Goal: Use online tool/utility: Utilize a website feature to perform a specific function

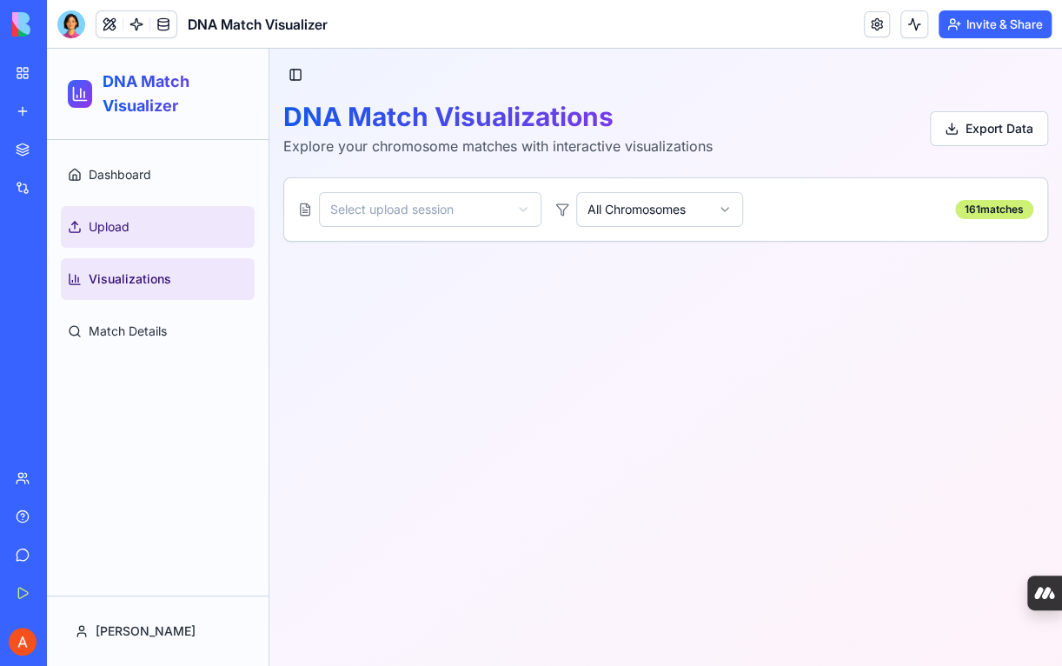
click at [114, 234] on span "Upload" at bounding box center [109, 226] width 41 height 17
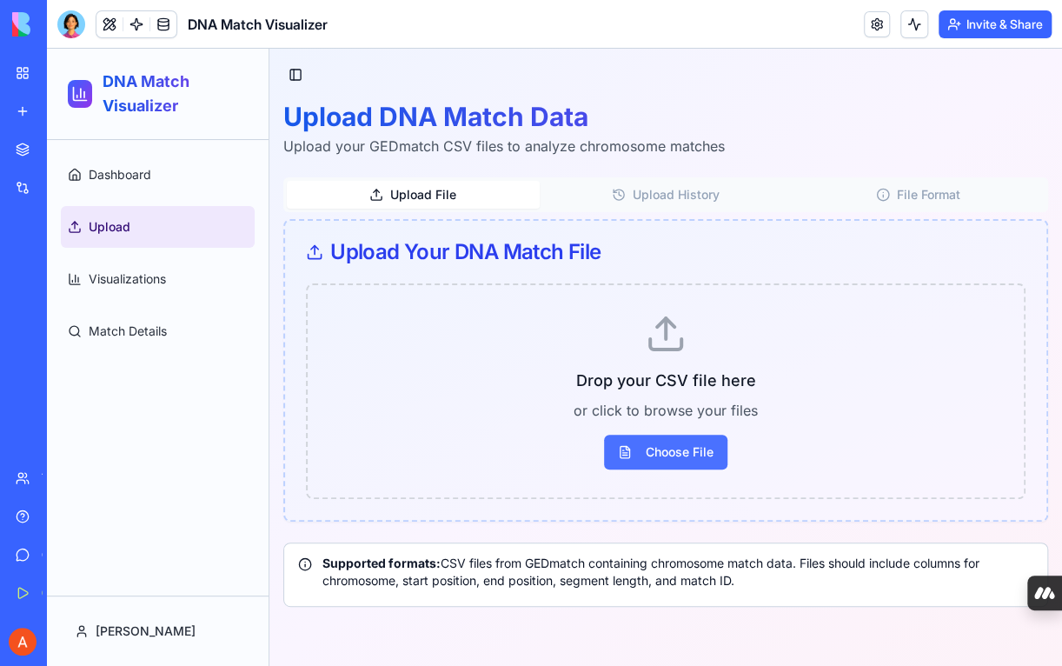
click at [639, 447] on span "Choose File" at bounding box center [665, 452] width 123 height 35
click at [47, 49] on input "Choose File" at bounding box center [47, 49] width 0 height 0
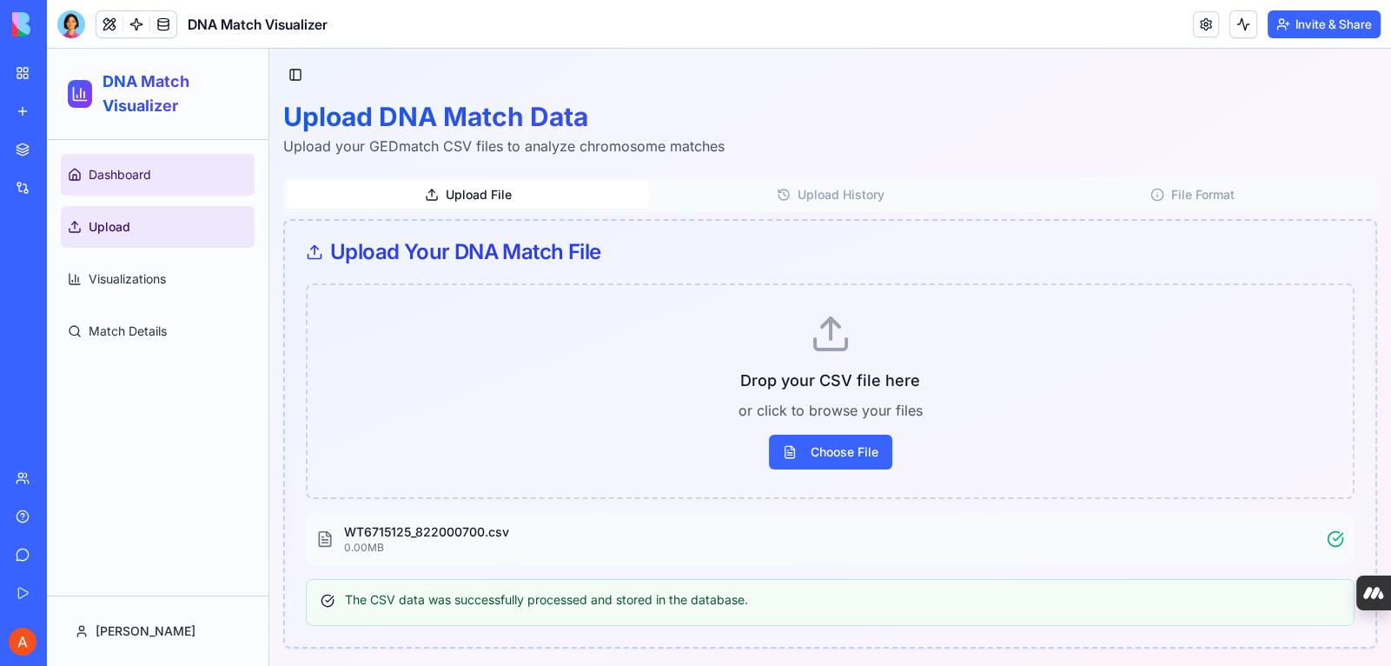
click at [116, 185] on link "Dashboard" at bounding box center [158, 175] width 194 height 42
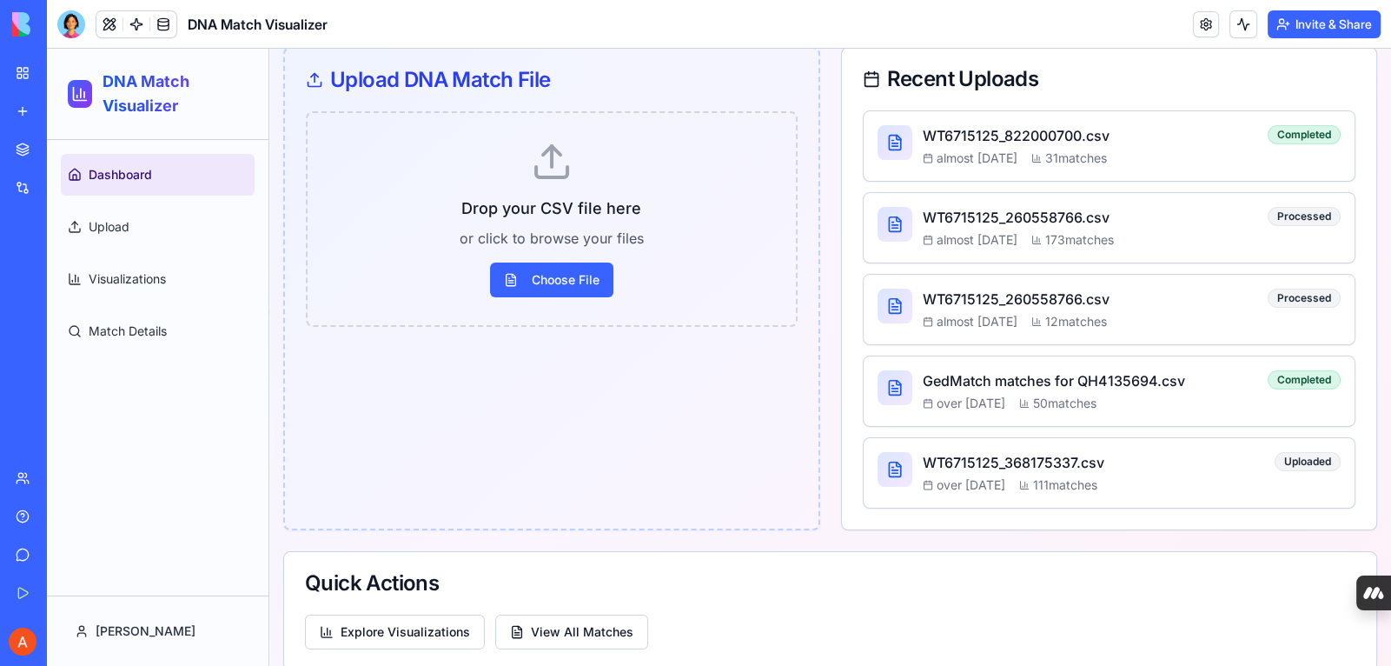
scroll to position [259, 0]
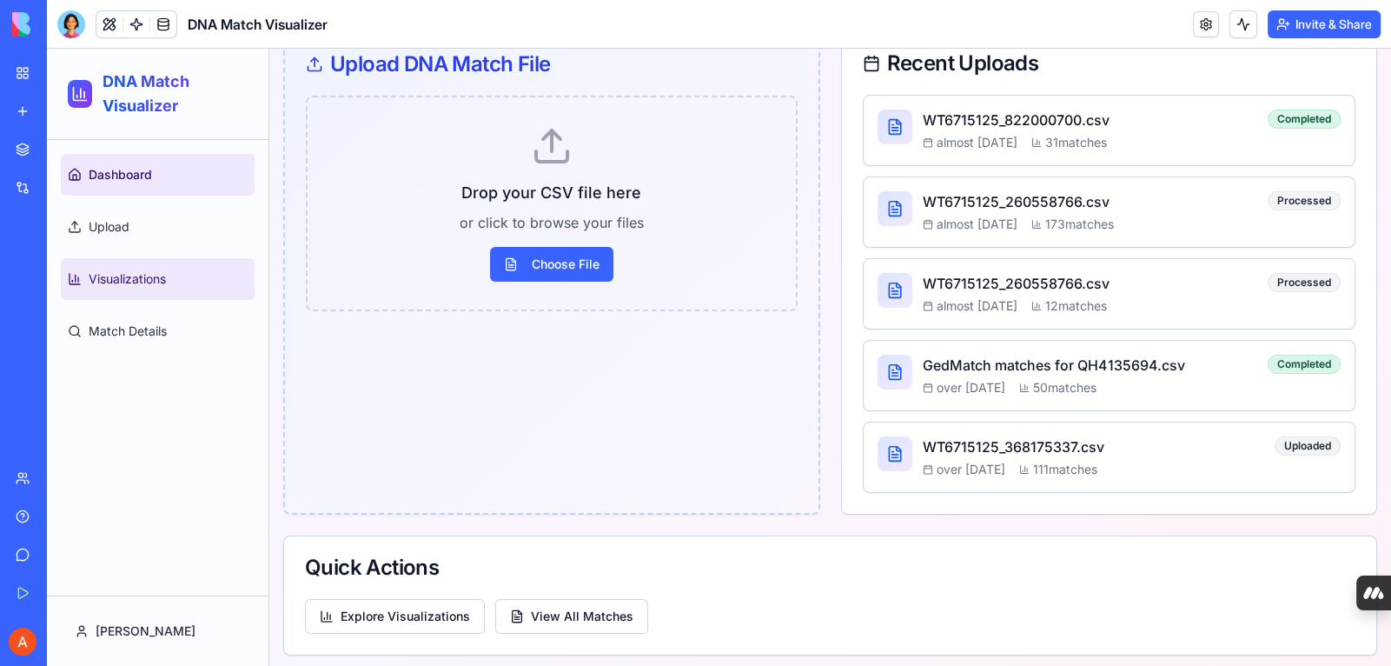
click at [138, 289] on link "Visualizations" at bounding box center [158, 279] width 194 height 42
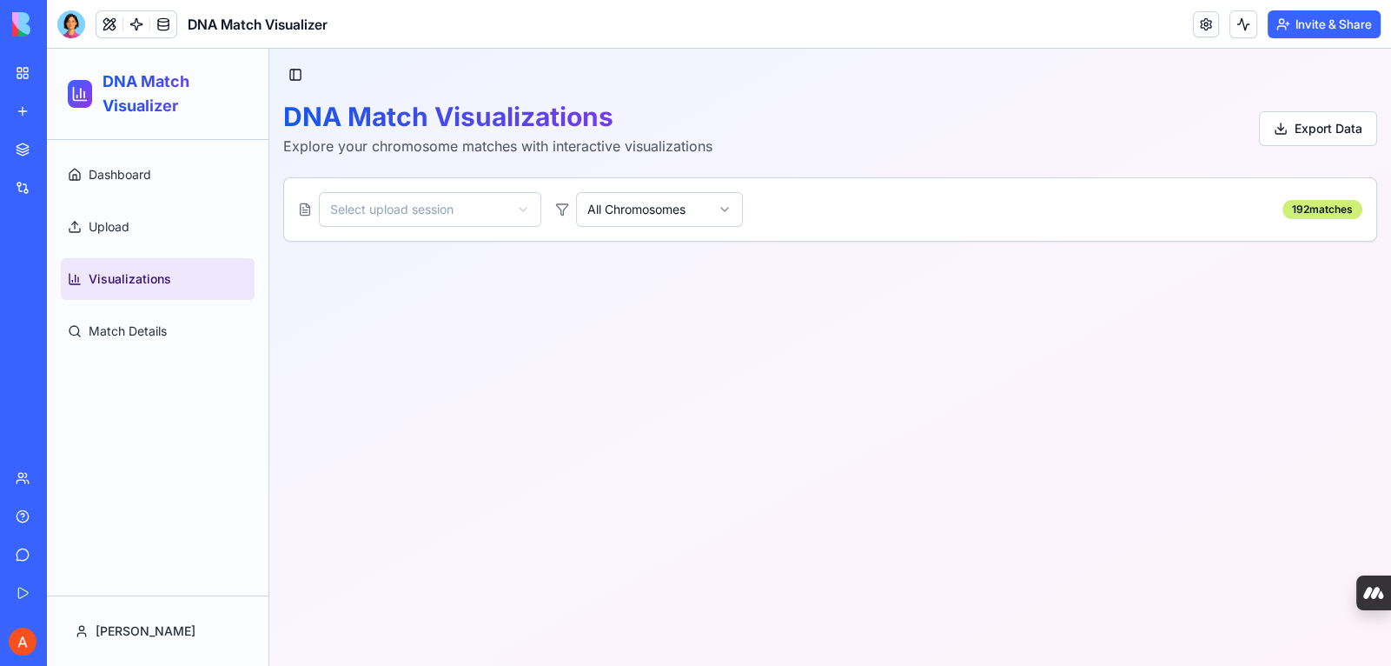
click at [524, 214] on html "DNA Match Visualizer Dashboard Upload Visualizations Match Details [PERSON_NAME…" at bounding box center [719, 357] width 1344 height 617
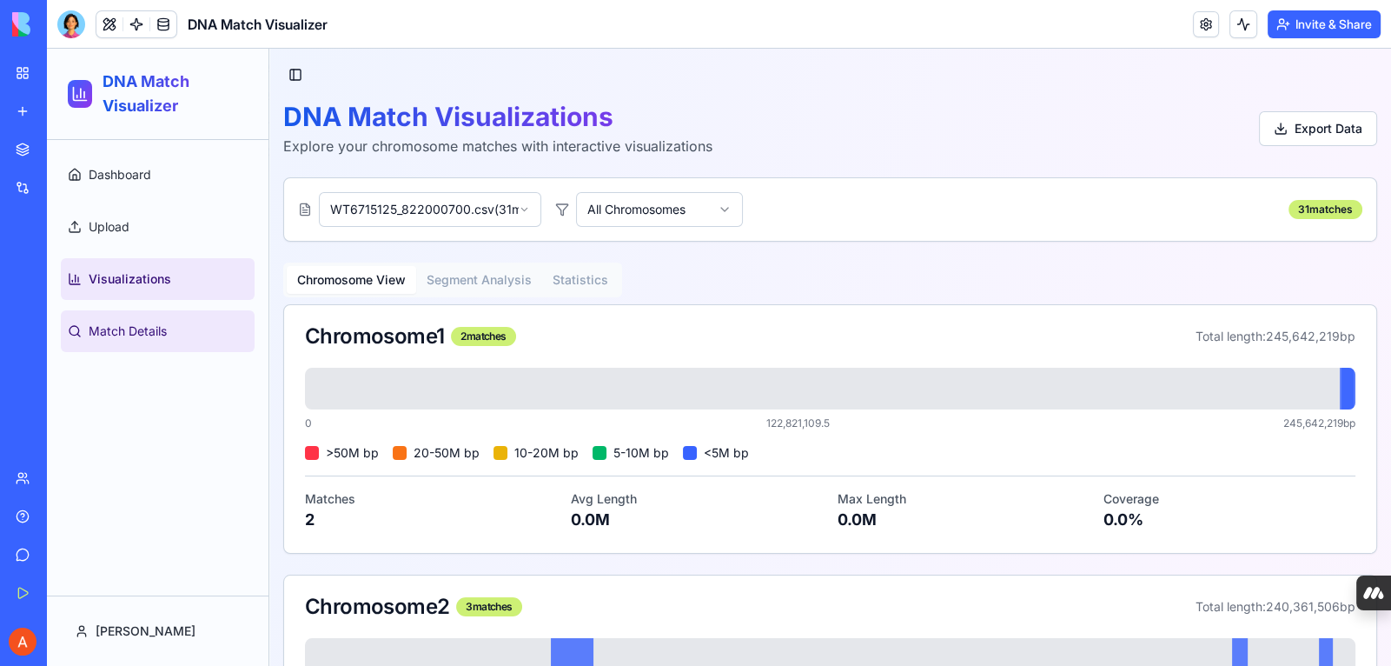
click at [155, 328] on span "Match Details" at bounding box center [128, 330] width 78 height 17
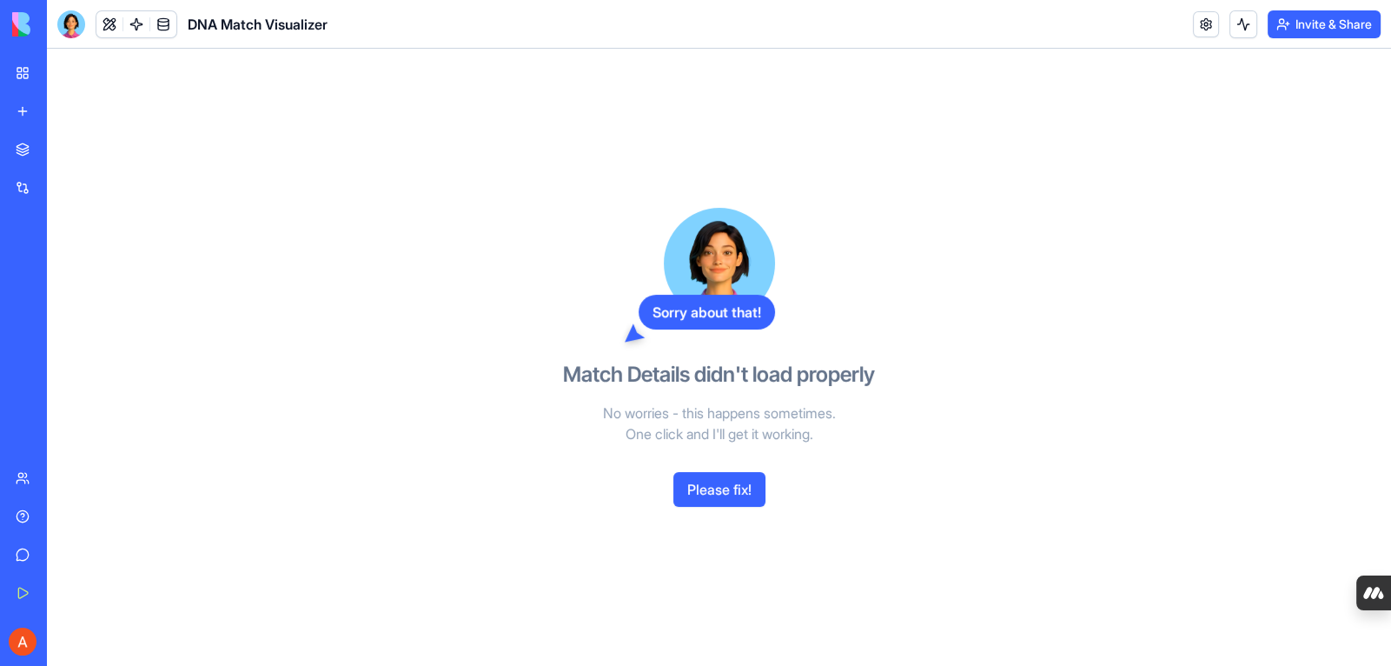
click at [699, 499] on button "Please fix!" at bounding box center [720, 489] width 92 height 35
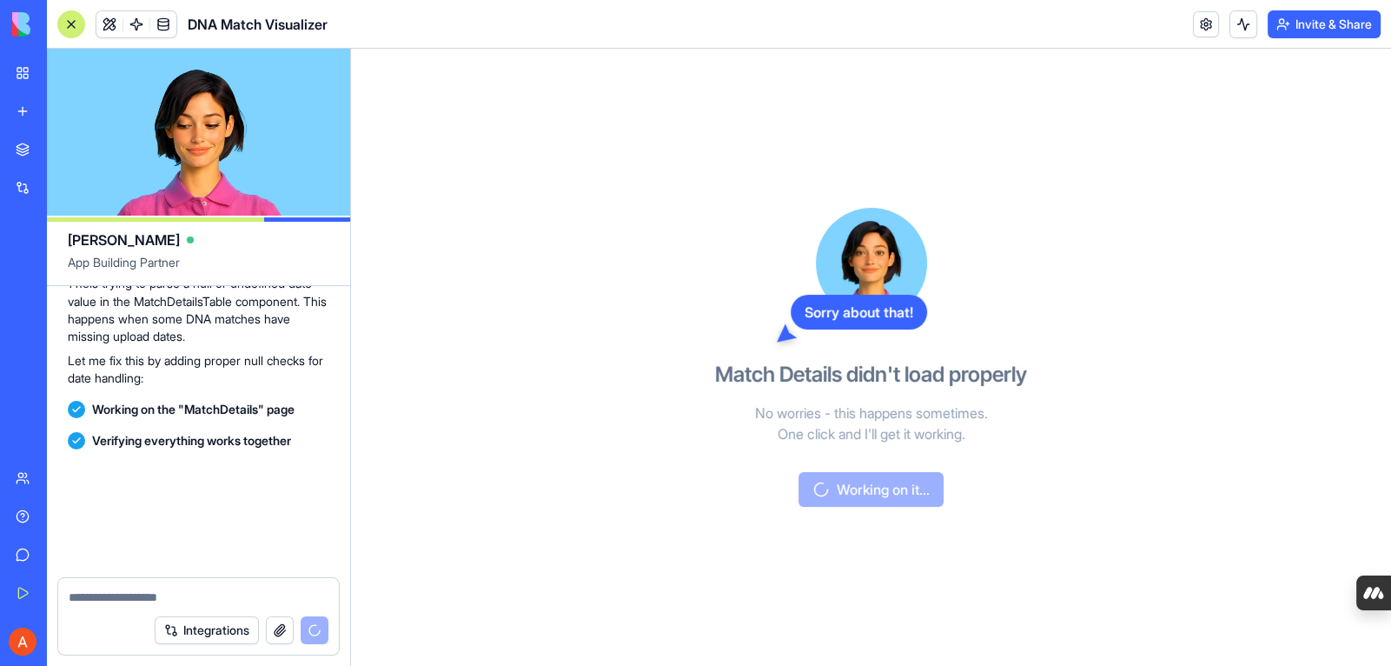
scroll to position [5577, 0]
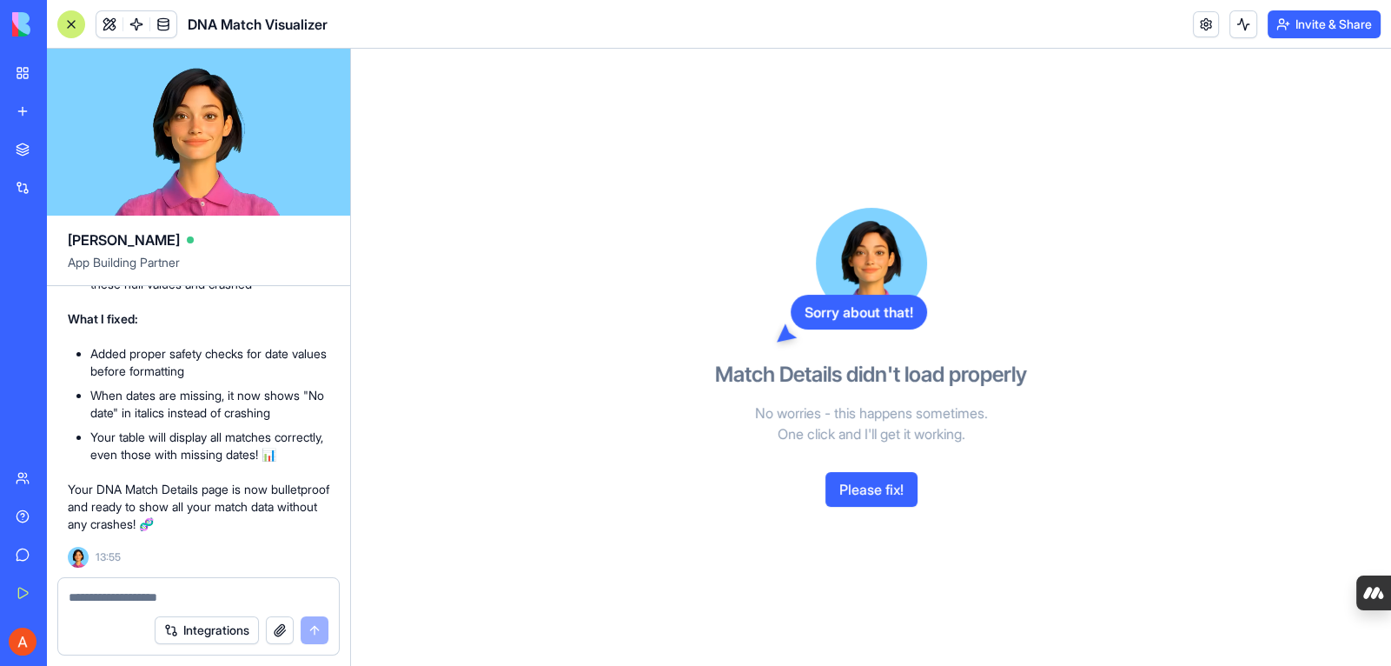
click at [75, 261] on link "DNA Match Visualizer" at bounding box center [40, 271] width 70 height 35
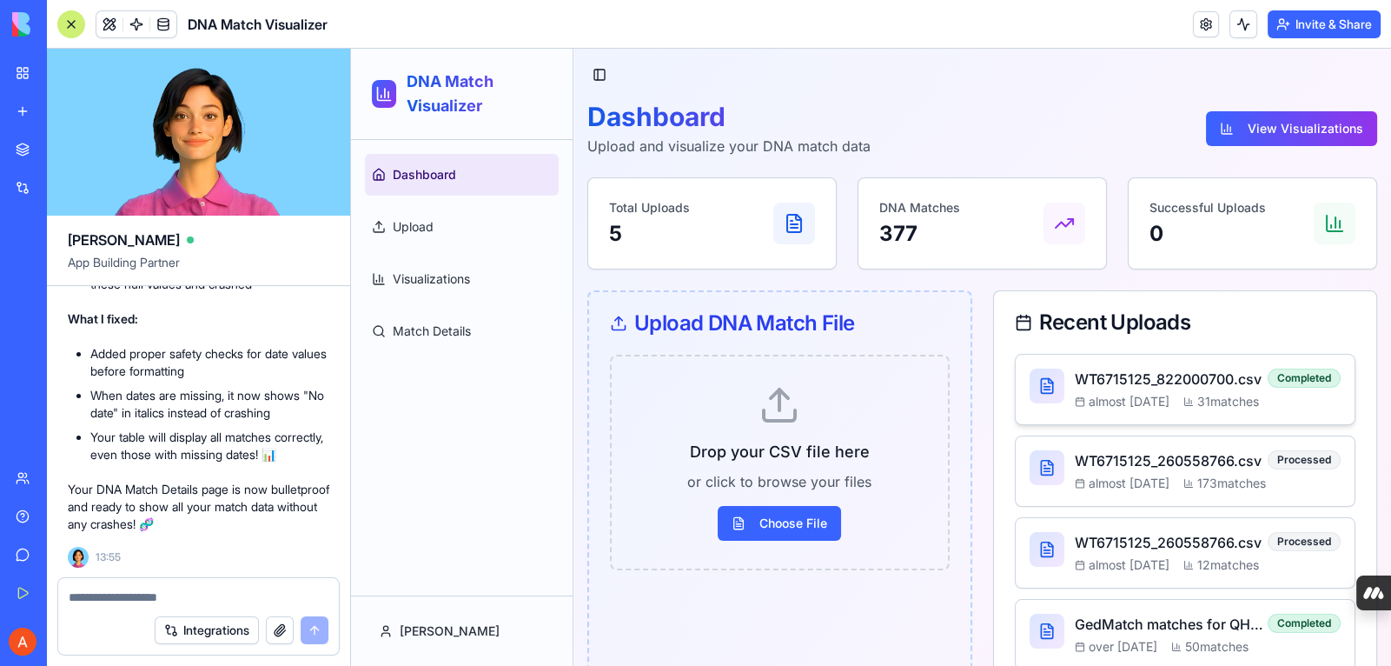
click at [1061, 382] on h4 "WT6715125_822000700.csv" at bounding box center [1172, 378] width 194 height 21
click at [1061, 492] on span "173 matches" at bounding box center [1232, 482] width 69 height 17
click at [1061, 410] on div "almost [DATE] 31 matches" at bounding box center [1172, 401] width 194 height 17
click at [439, 179] on span "Dashboard" at bounding box center [424, 174] width 63 height 17
click at [459, 332] on span "Match Details" at bounding box center [432, 330] width 78 height 17
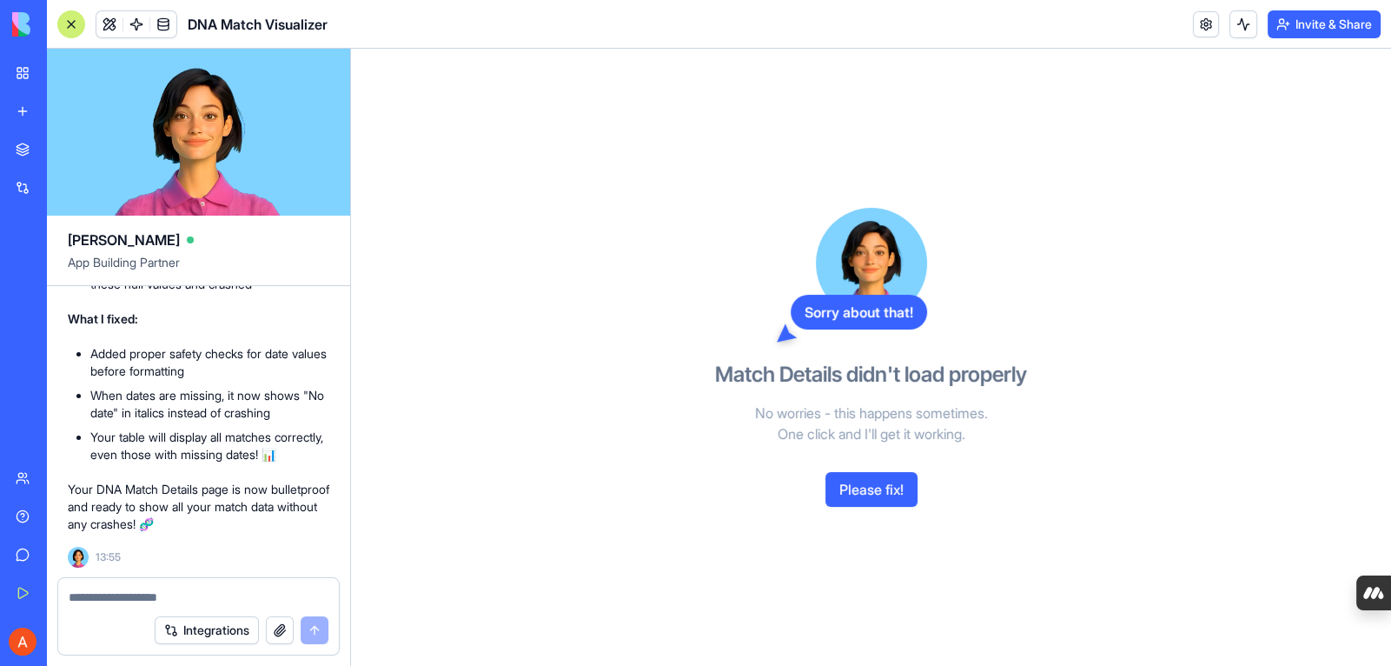
click at [828, 489] on button "Please fix!" at bounding box center [872, 489] width 92 height 35
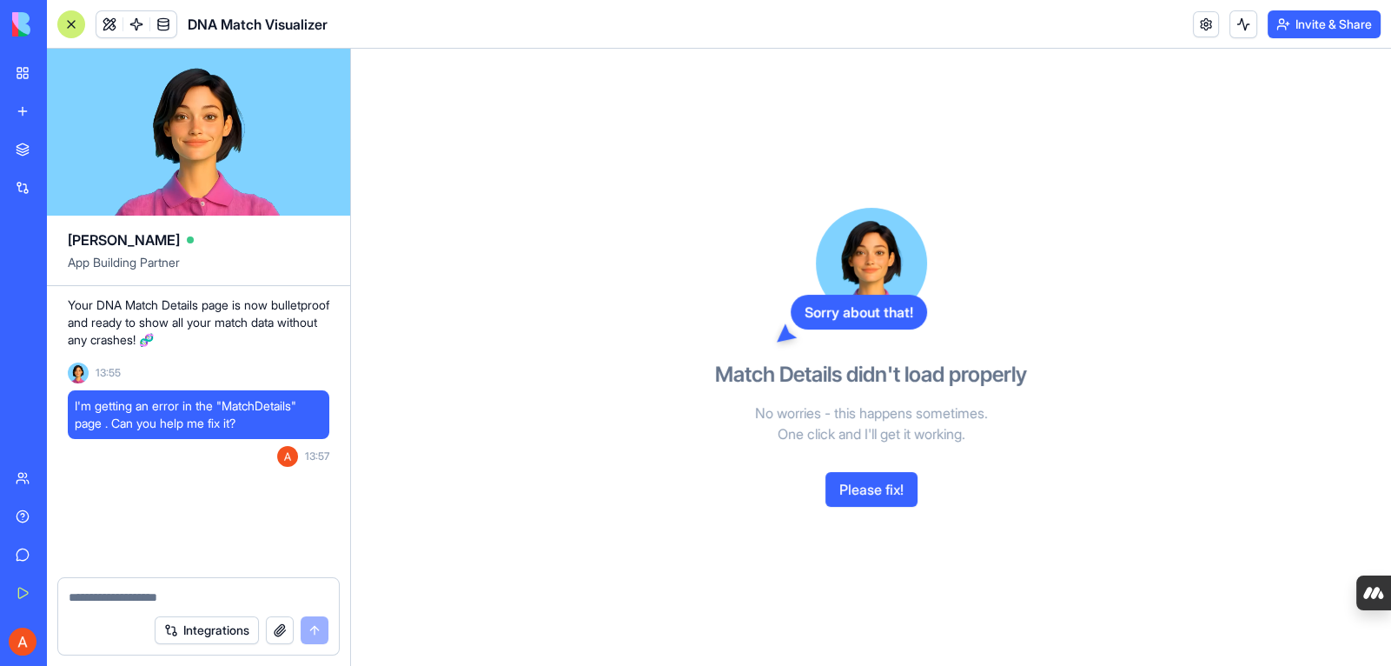
scroll to position [6396, 0]
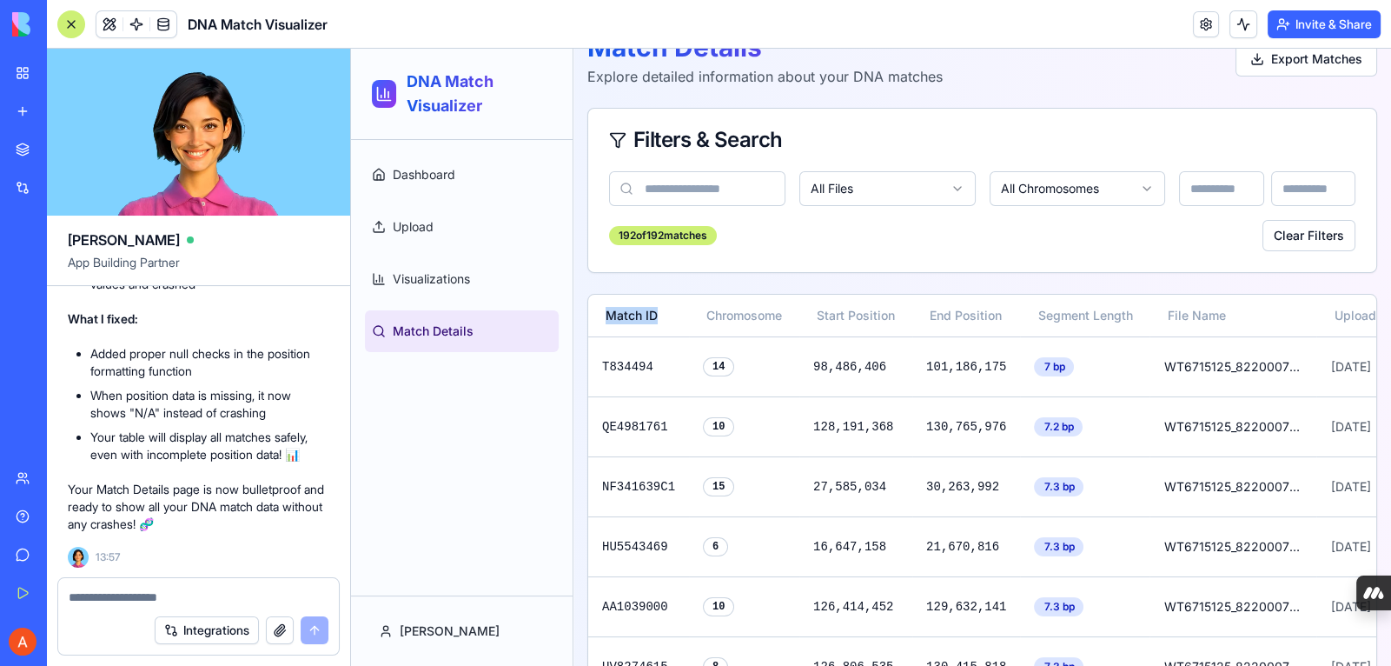
scroll to position [35, 0]
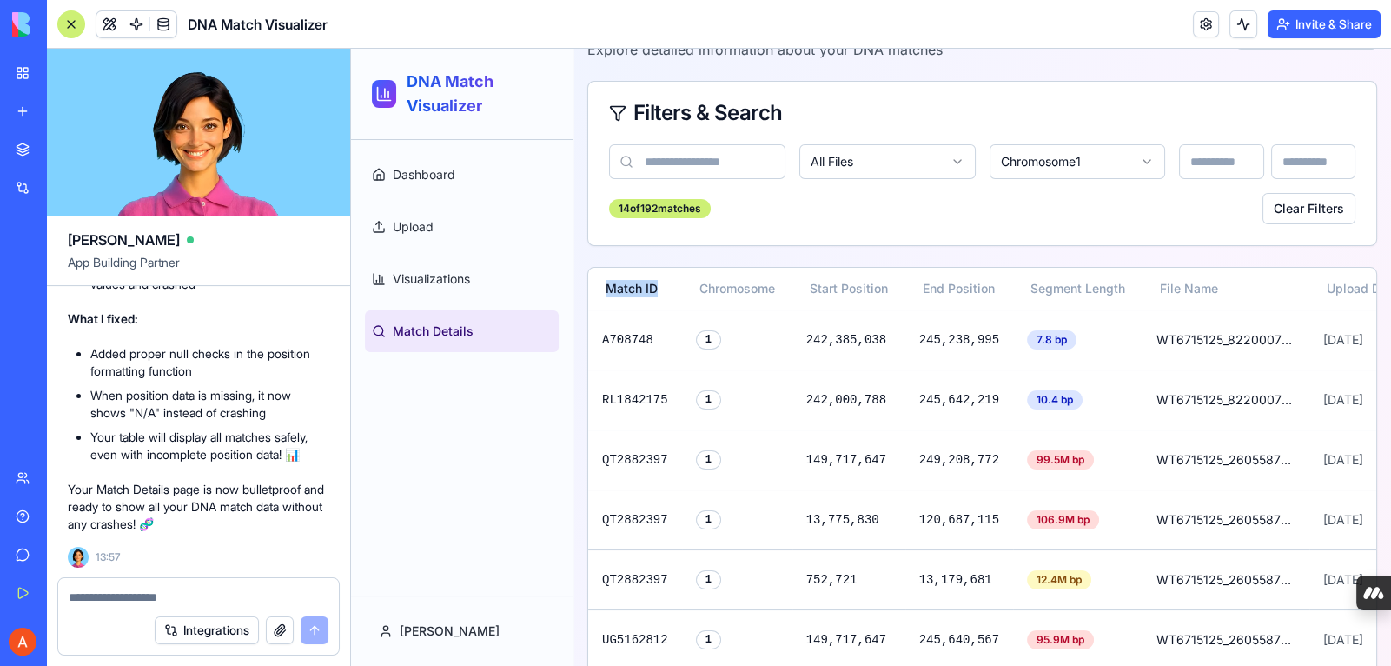
scroll to position [0, 0]
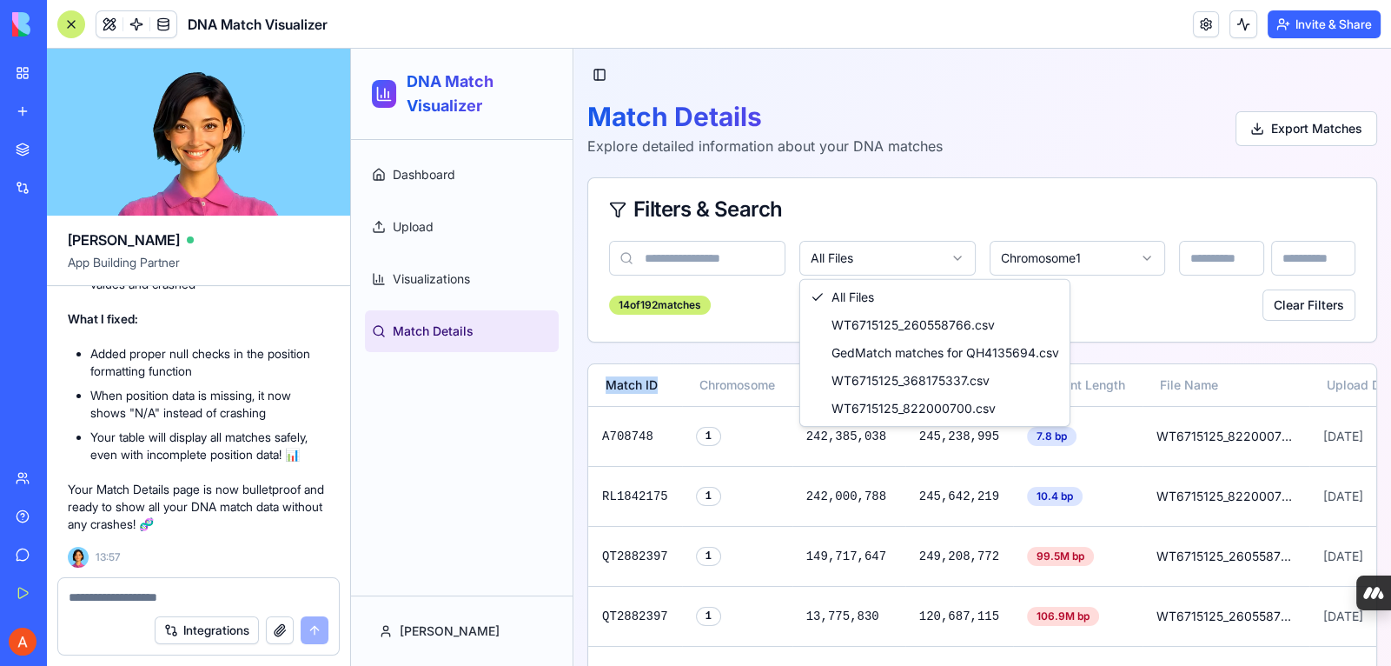
click at [950, 264] on html "DNA Match Visualizer Dashboard Upload Visualizations Match Details [PERSON_NAME…" at bounding box center [871, 654] width 1040 height 1211
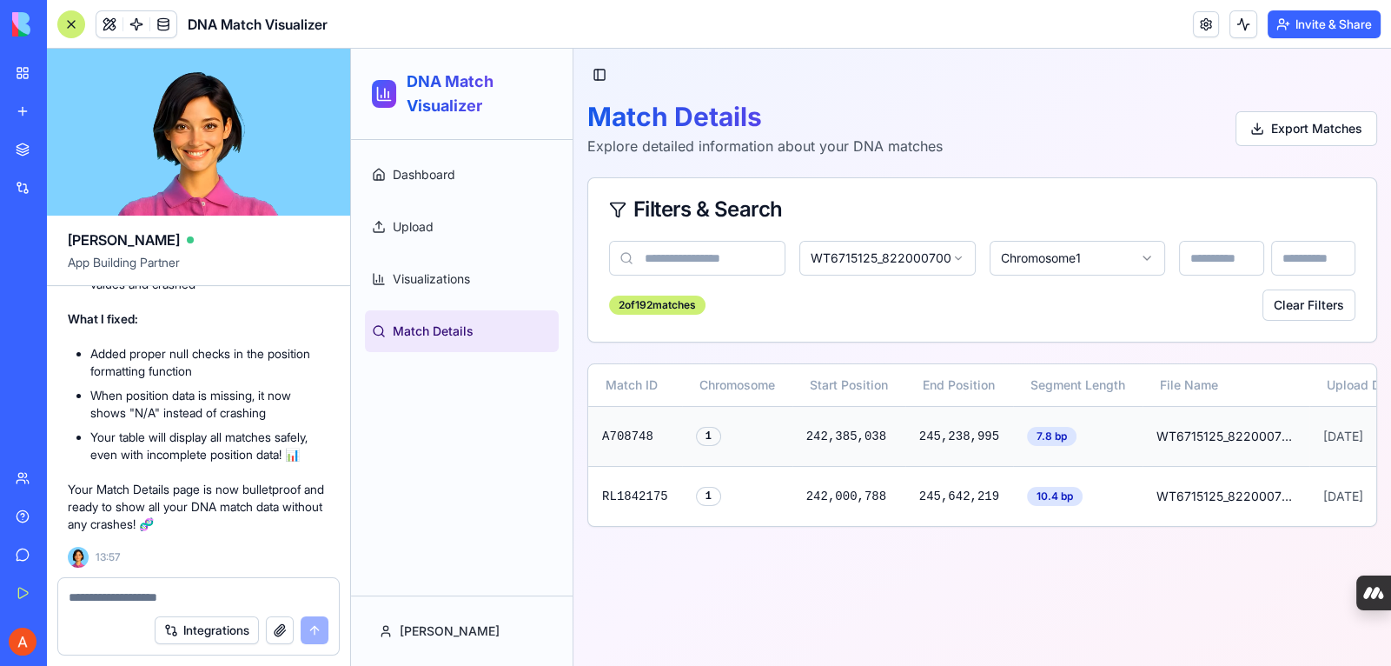
click at [866, 430] on td "242,385,038" at bounding box center [849, 436] width 113 height 60
click at [471, 288] on link "Visualizations" at bounding box center [462, 279] width 194 height 42
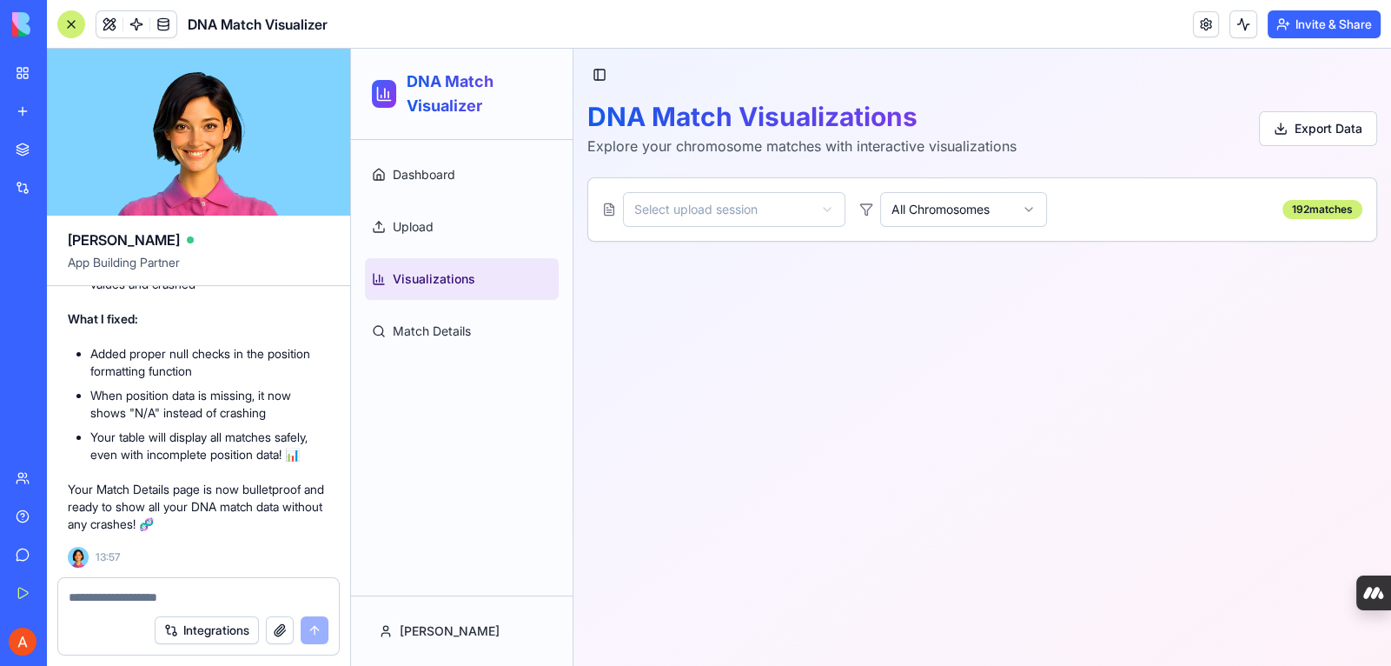
click at [1033, 211] on html "DNA Match Visualizer Dashboard Upload Visualizations Match Details [PERSON_NAME…" at bounding box center [871, 357] width 1040 height 617
click at [830, 212] on html "DNA Match Visualizer Dashboard Upload Visualizations Match Details [PERSON_NAME…" at bounding box center [871, 357] width 1040 height 617
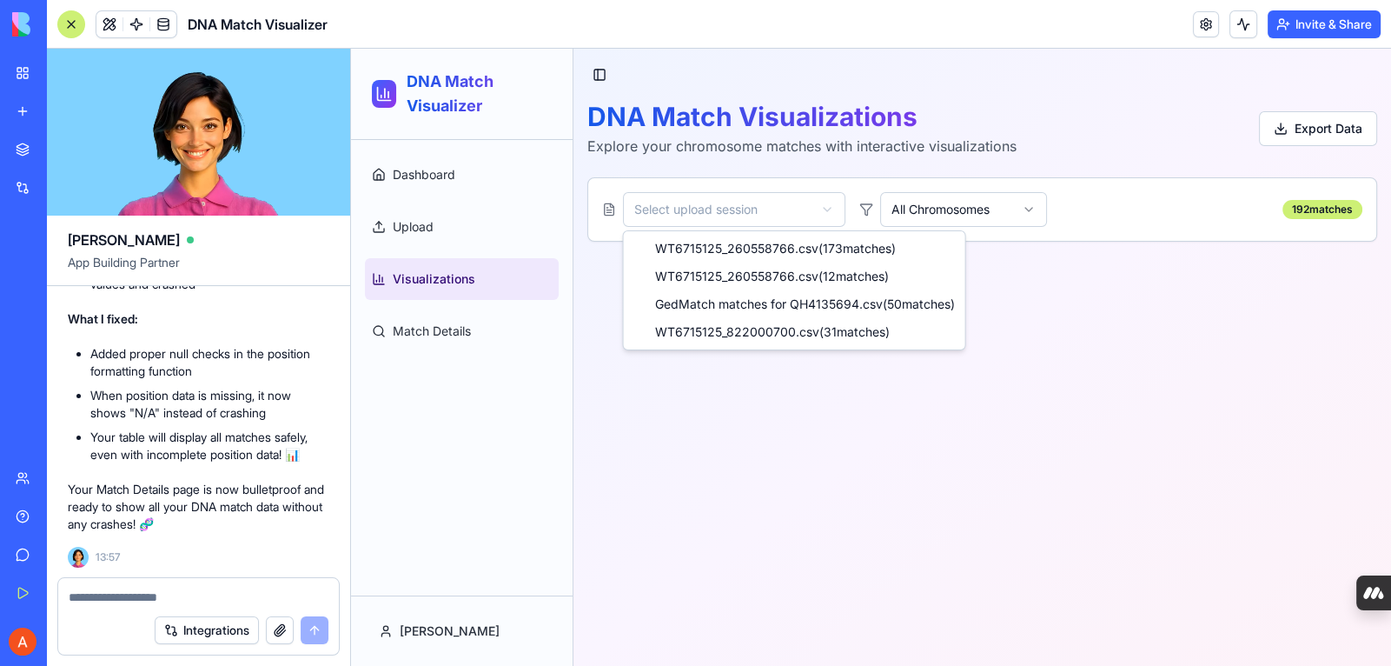
click at [830, 212] on html "DNA Match Visualizer Dashboard Upload Visualizations Match Details [PERSON_NAME…" at bounding box center [871, 357] width 1040 height 617
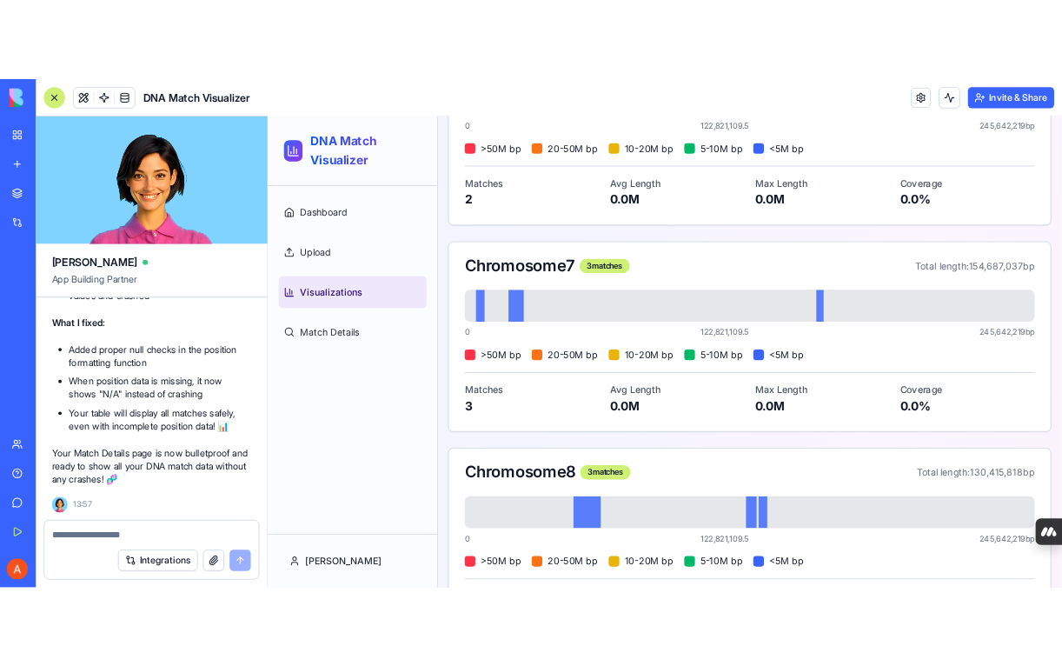
scroll to position [1008, 0]
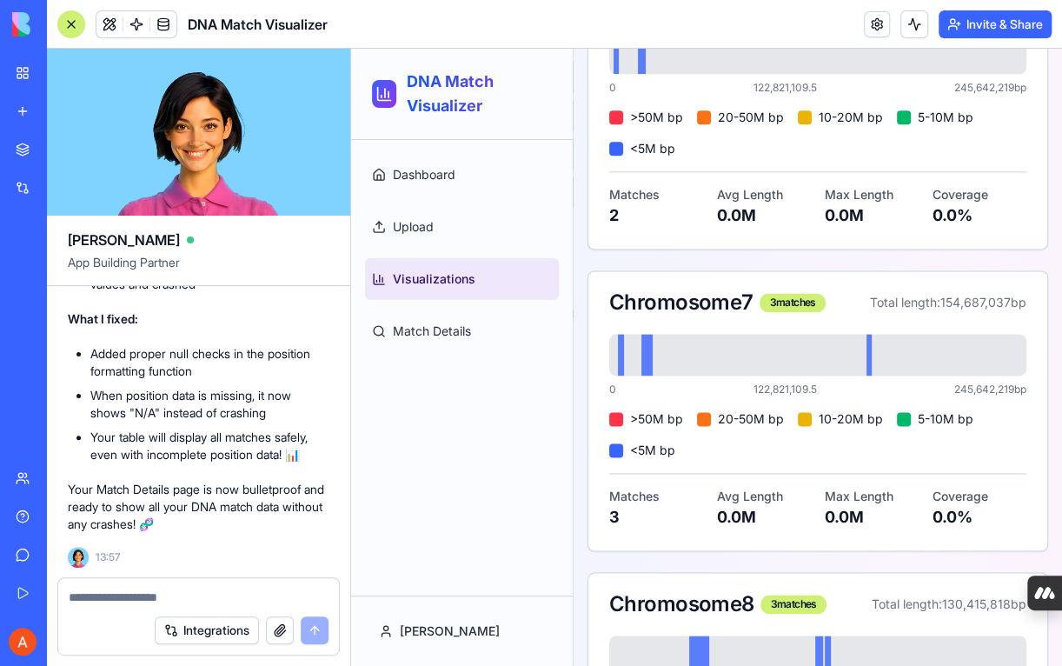
click at [64, 316] on div "Ancestry Map Explorer" at bounding box center [40, 309] width 49 height 17
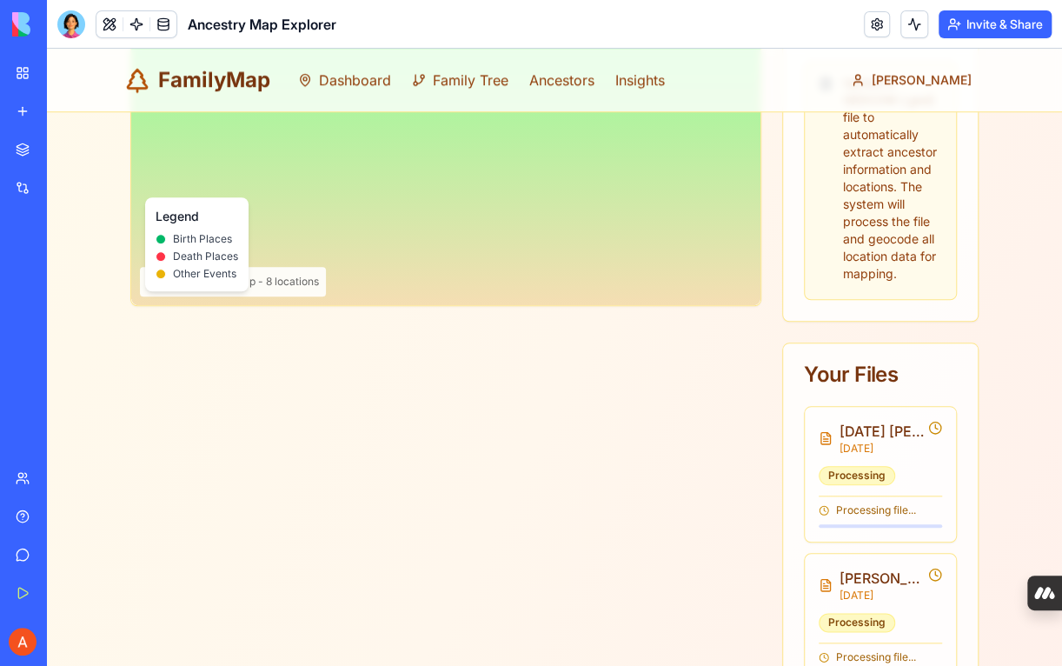
scroll to position [660, 0]
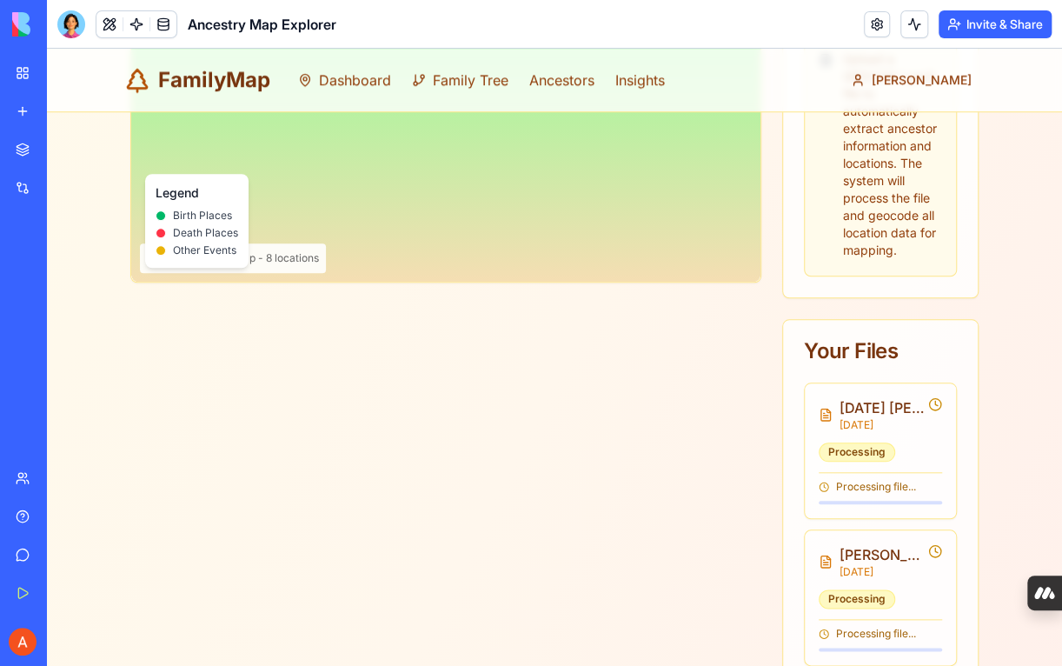
click at [890, 442] on div "Processing" at bounding box center [880, 451] width 123 height 19
